Goal: Find specific page/section

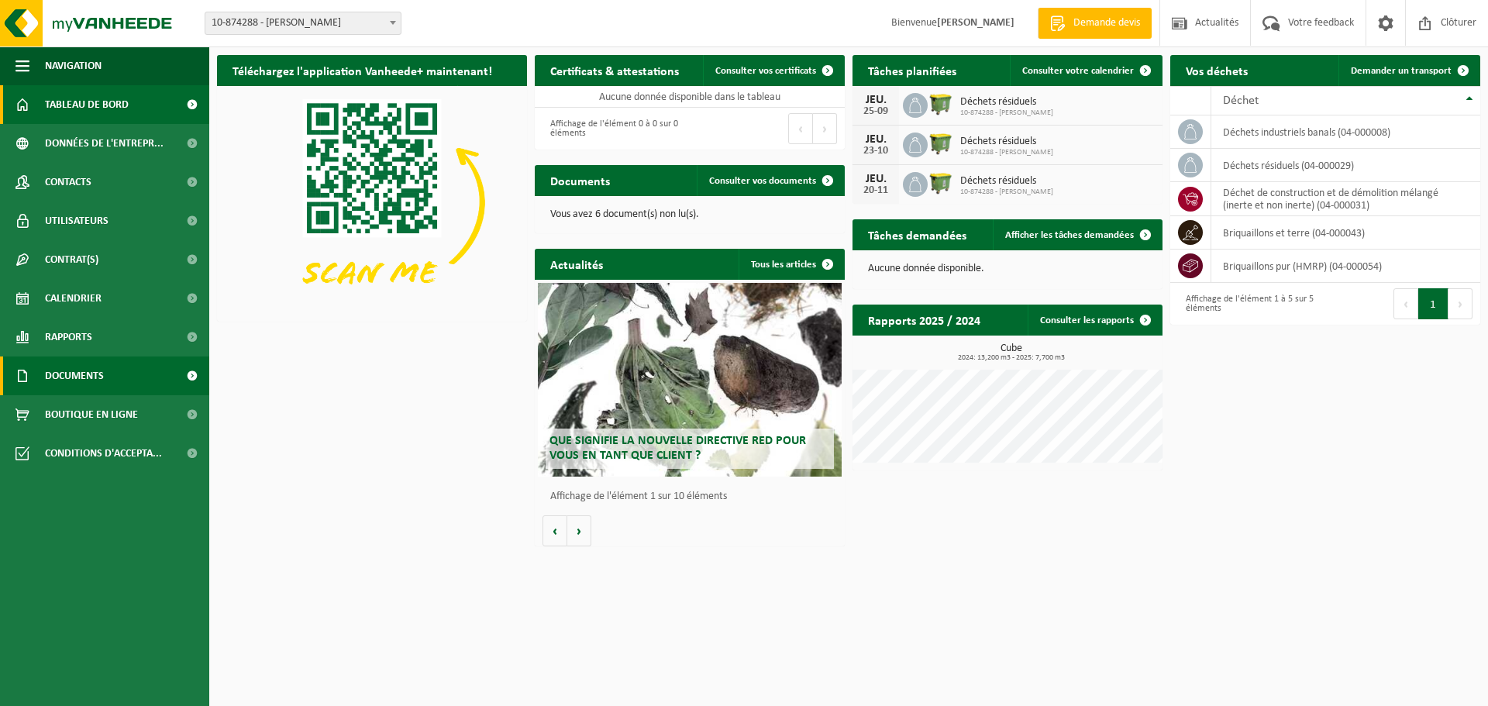
click at [67, 374] on span "Documents" at bounding box center [74, 376] width 59 height 39
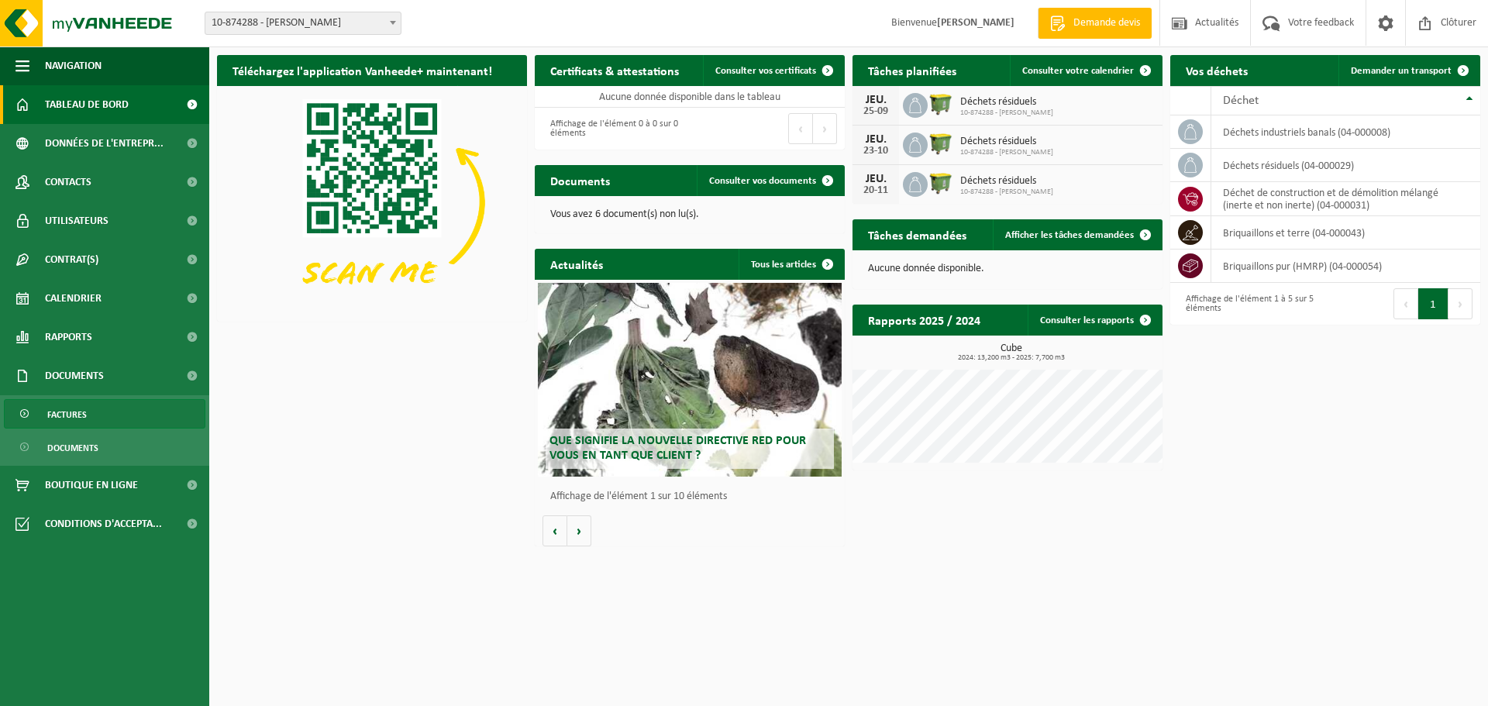
click at [67, 409] on span "Factures" at bounding box center [67, 414] width 40 height 29
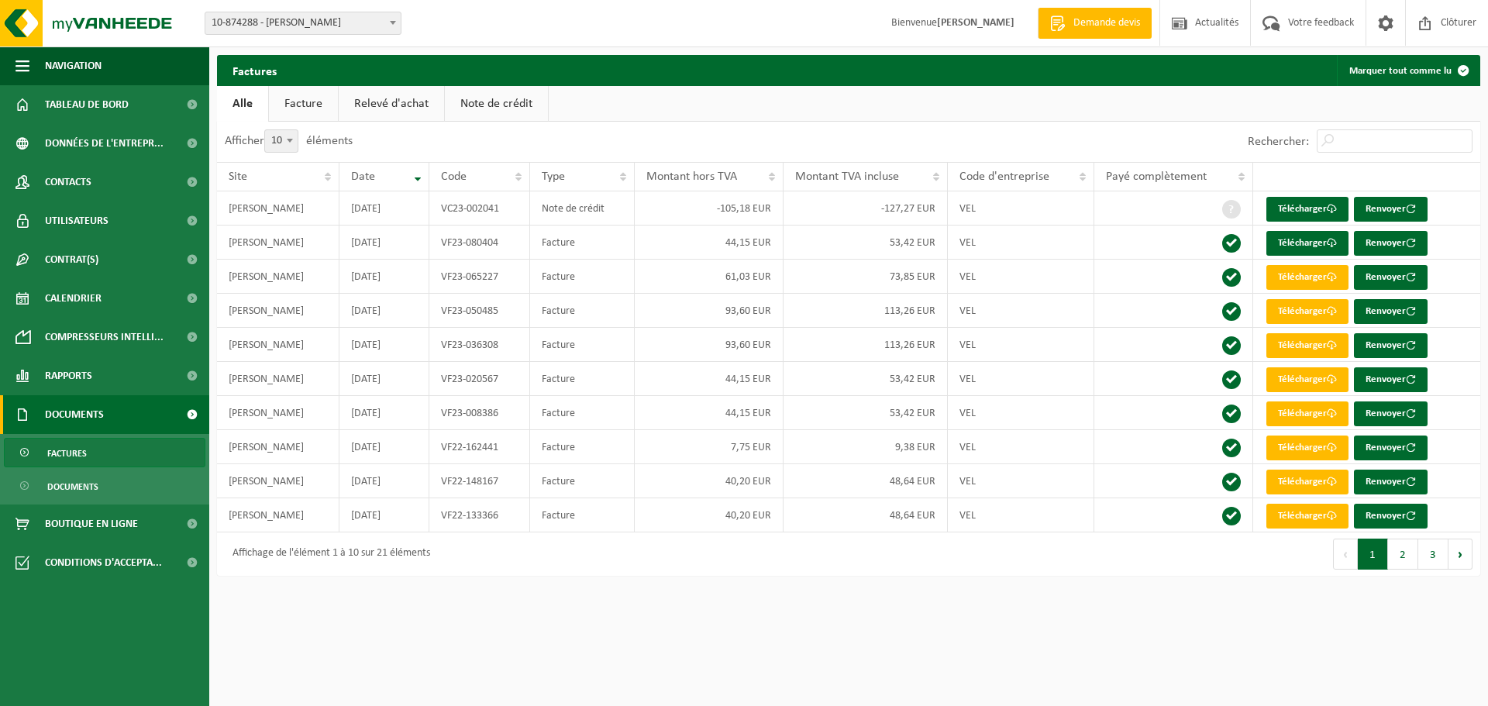
click at [313, 107] on link "Facture" at bounding box center [303, 104] width 69 height 36
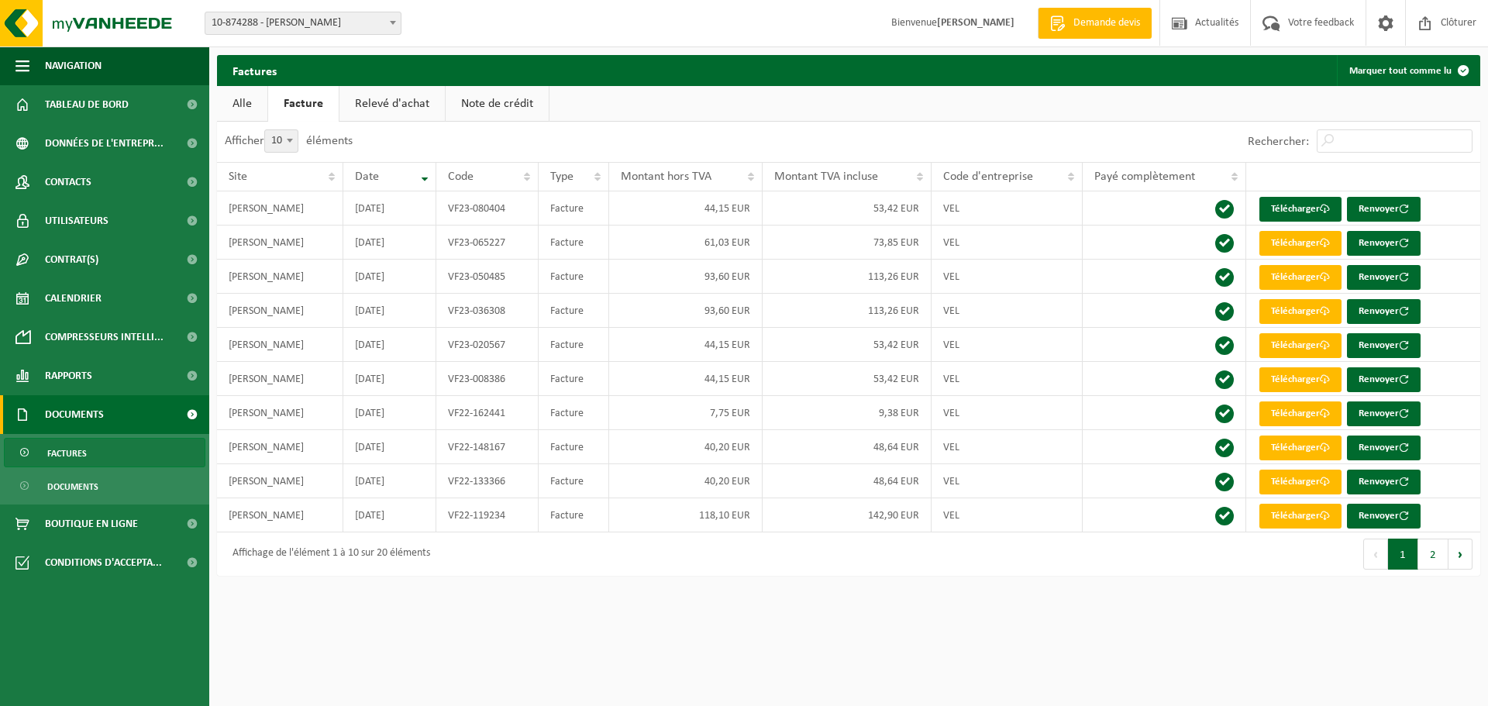
click at [395, 18] on span at bounding box center [393, 22] width 16 height 20
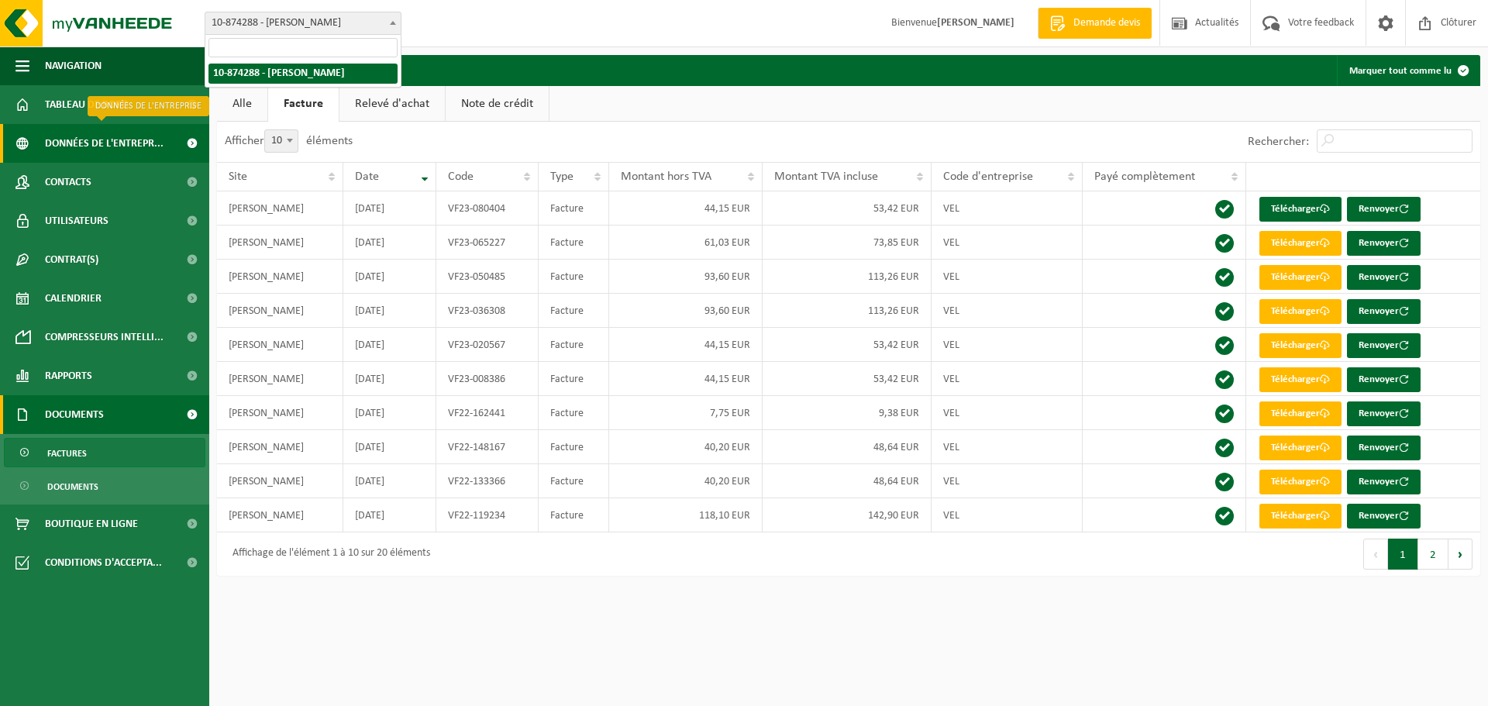
click at [86, 148] on span "Données de l'entrepr..." at bounding box center [104, 143] width 119 height 39
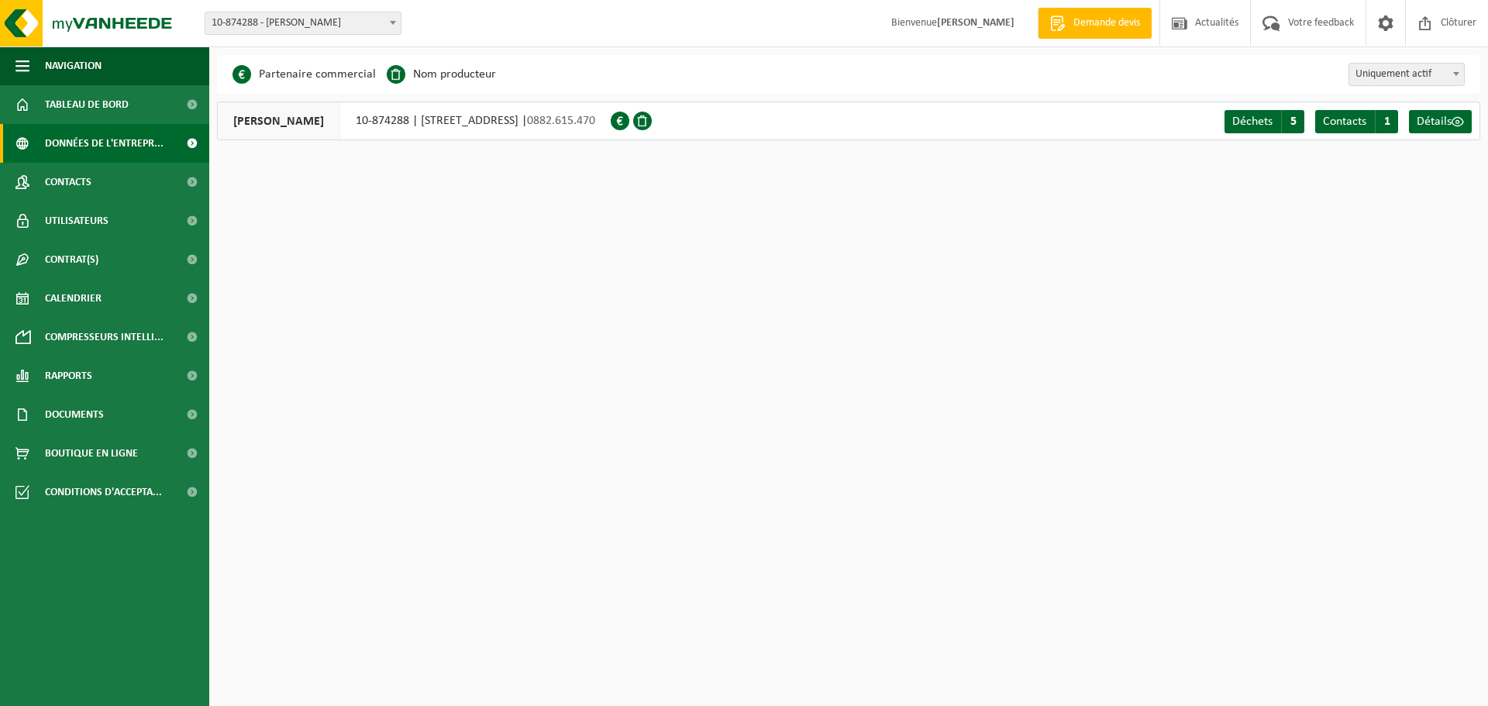
click at [243, 121] on span "COLETTA, BENOÎT" at bounding box center [279, 120] width 122 height 37
click at [1263, 123] on span "Déchets" at bounding box center [1252, 121] width 40 height 12
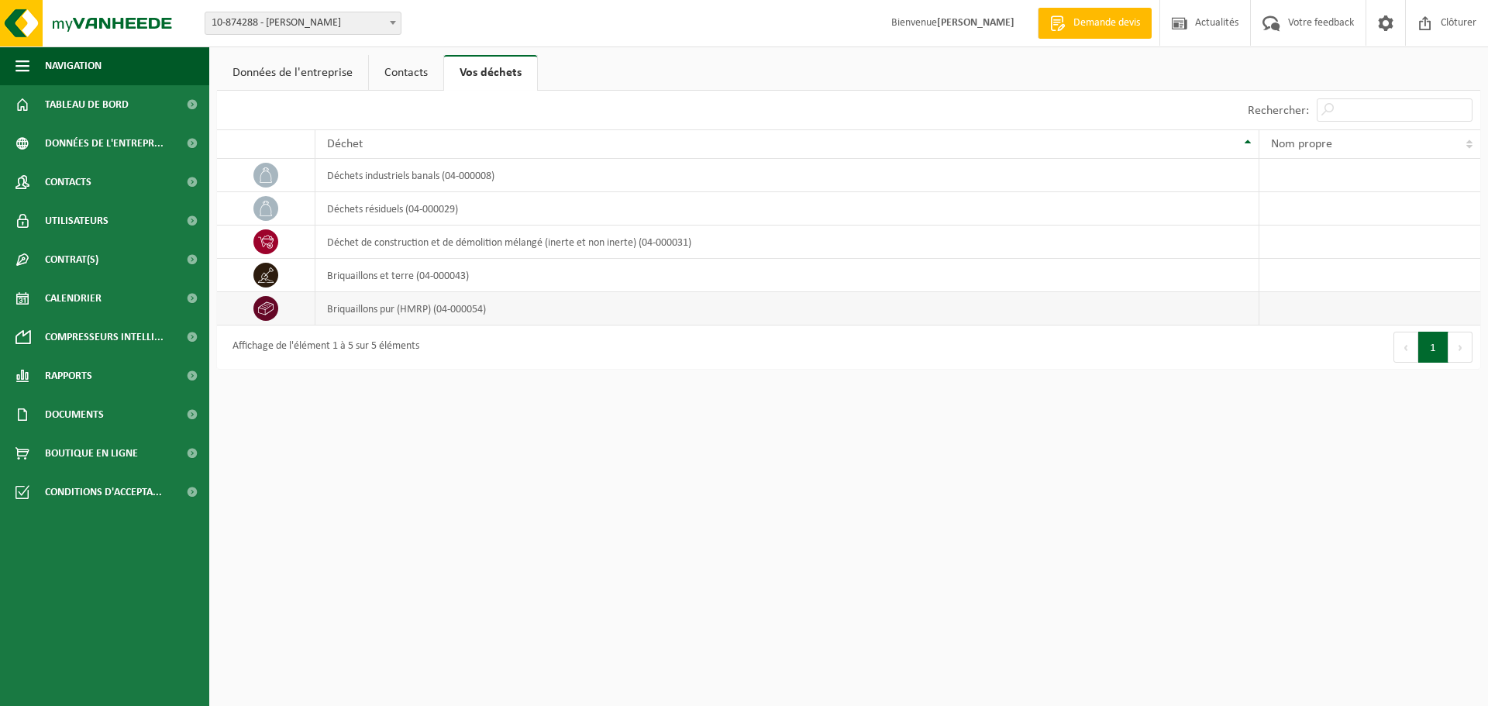
click at [522, 305] on td "briquaillons pur (HMRP) (04-000054)" at bounding box center [787, 308] width 944 height 33
